Goal: Transaction & Acquisition: Purchase product/service

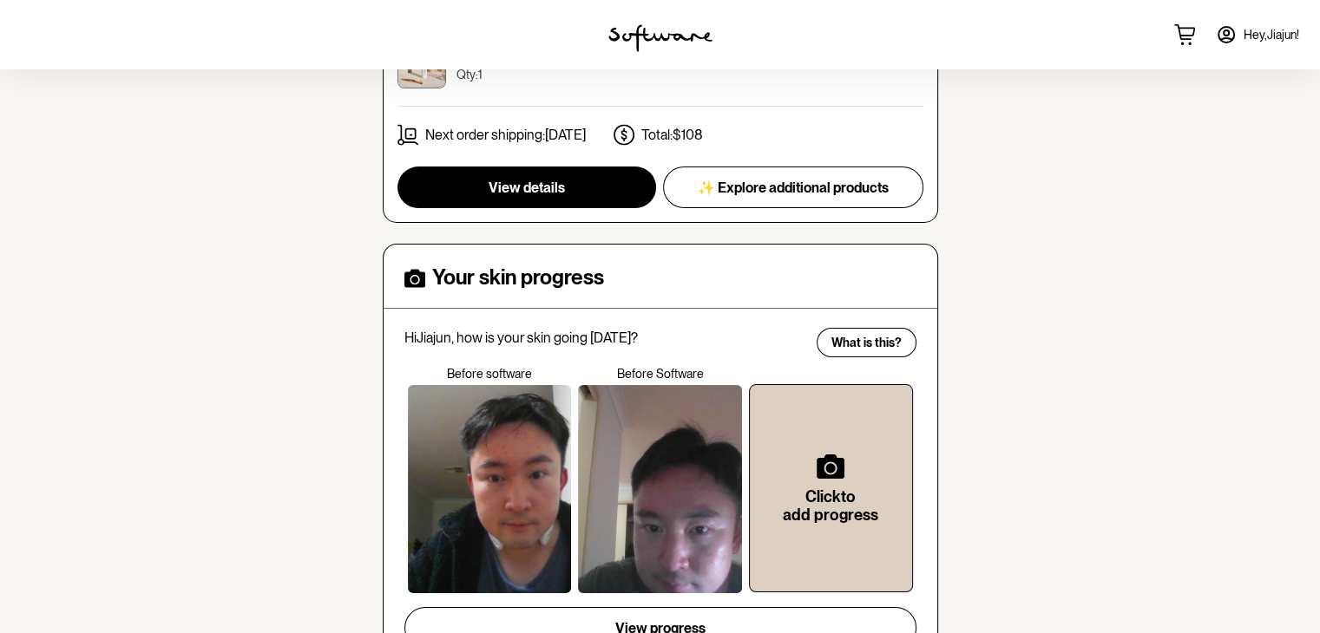
scroll to position [174, 0]
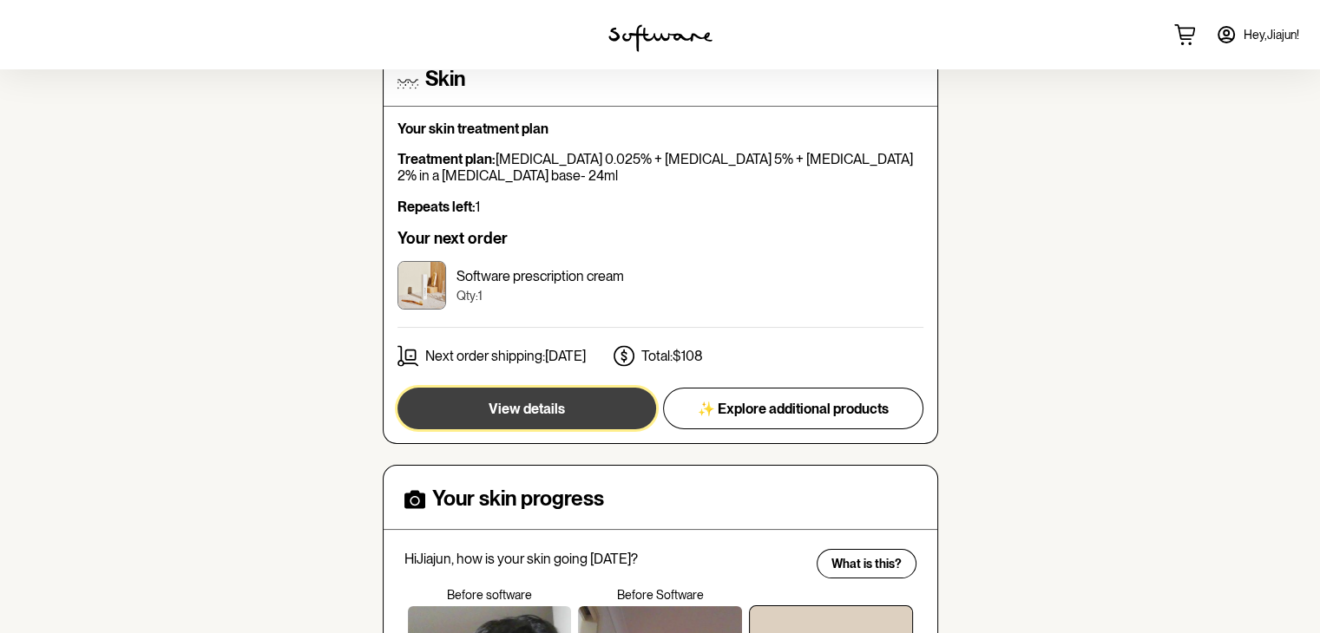
click at [607, 416] on button "View details" at bounding box center [526, 409] width 259 height 42
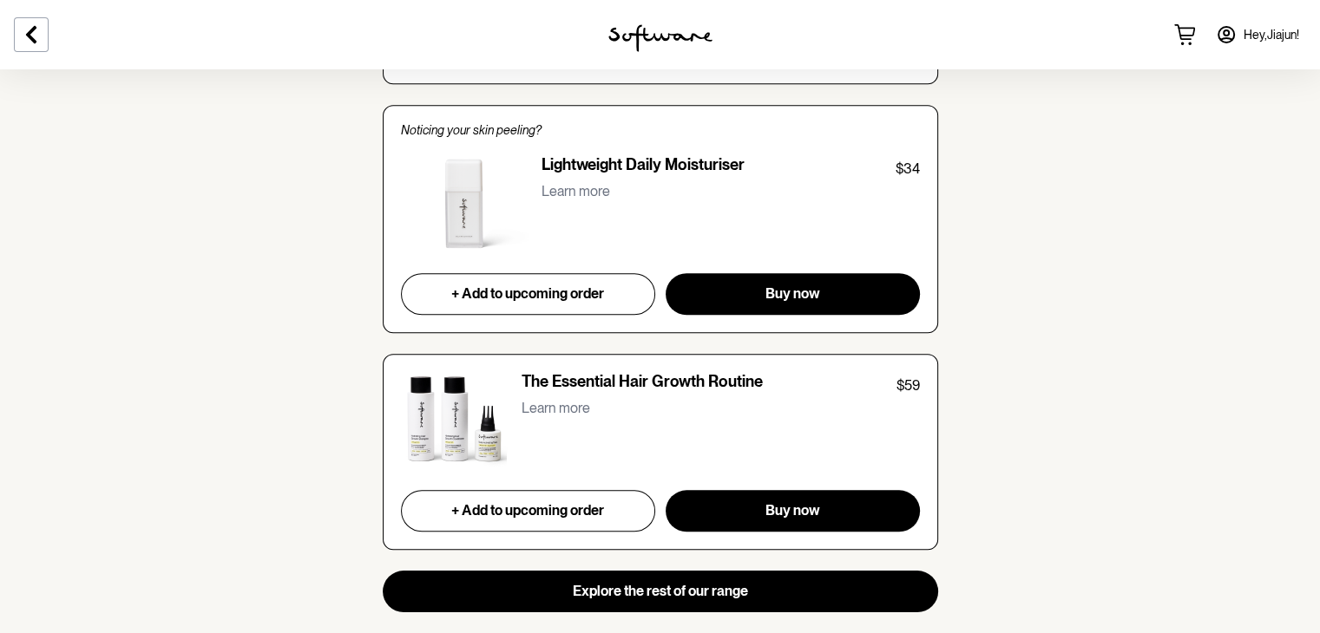
scroll to position [1648, 0]
